Goal: Navigation & Orientation: Go to known website

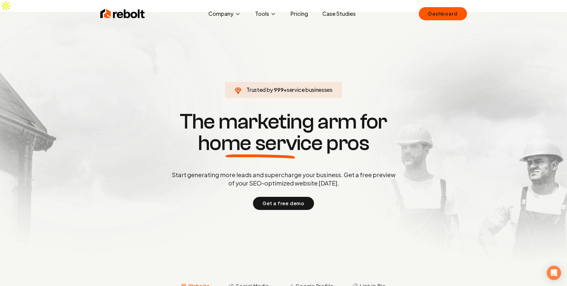
click at [437, 7] on div "Rebolt Company About Blog Jobs Tools Google Review QR Code Generator Google Bus…" at bounding box center [283, 14] width 381 height 18
click at [441, 21] on div "Rebolt Company About Blog Jobs Tools Google Review QR Code Generator Google Bus…" at bounding box center [283, 14] width 381 height 18
click at [447, 15] on link "Dashboard" at bounding box center [443, 13] width 48 height 13
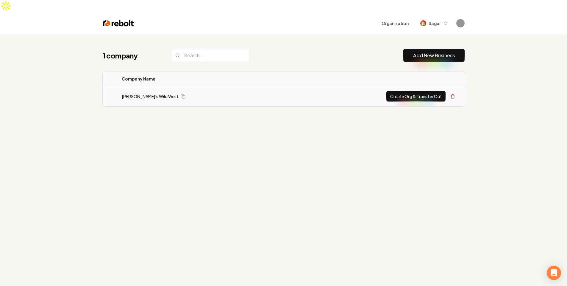
click at [132, 88] on td "[PERSON_NAME]'s Wild West" at bounding box center [198, 96] width 163 height 21
click at [135, 87] on td "[PERSON_NAME]'s Wild West" at bounding box center [198, 96] width 163 height 21
click at [137, 93] on link "[PERSON_NAME]'s Wild West" at bounding box center [150, 96] width 57 height 6
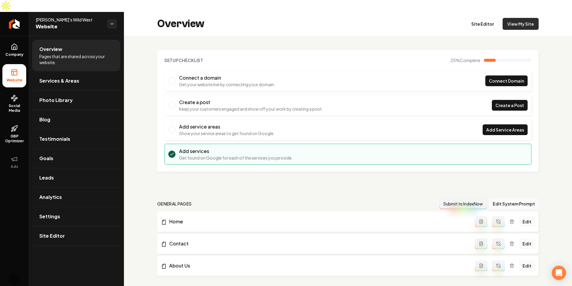
click at [526, 18] on link "View My Site" at bounding box center [520, 24] width 36 height 12
